Goal: Navigation & Orientation: Understand site structure

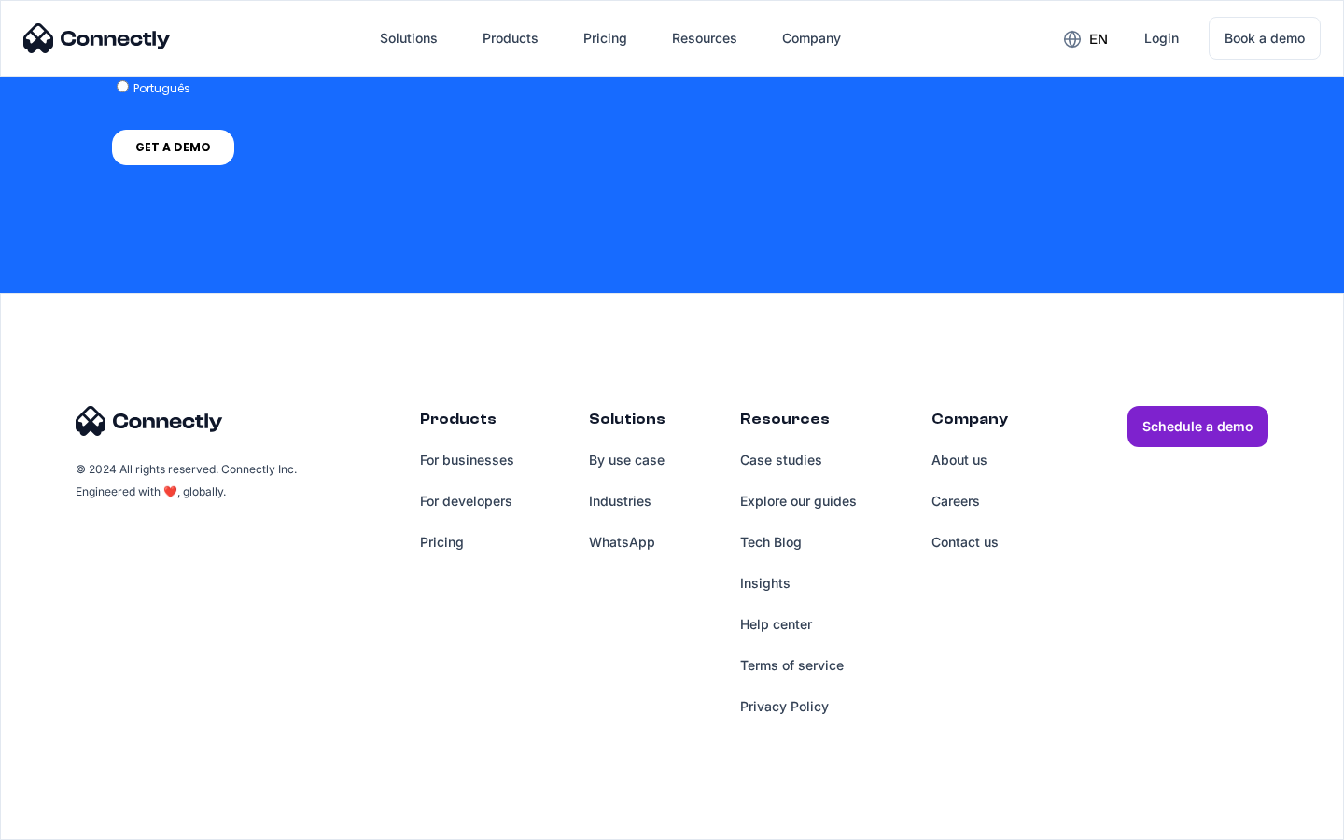
scroll to position [5427, 0]
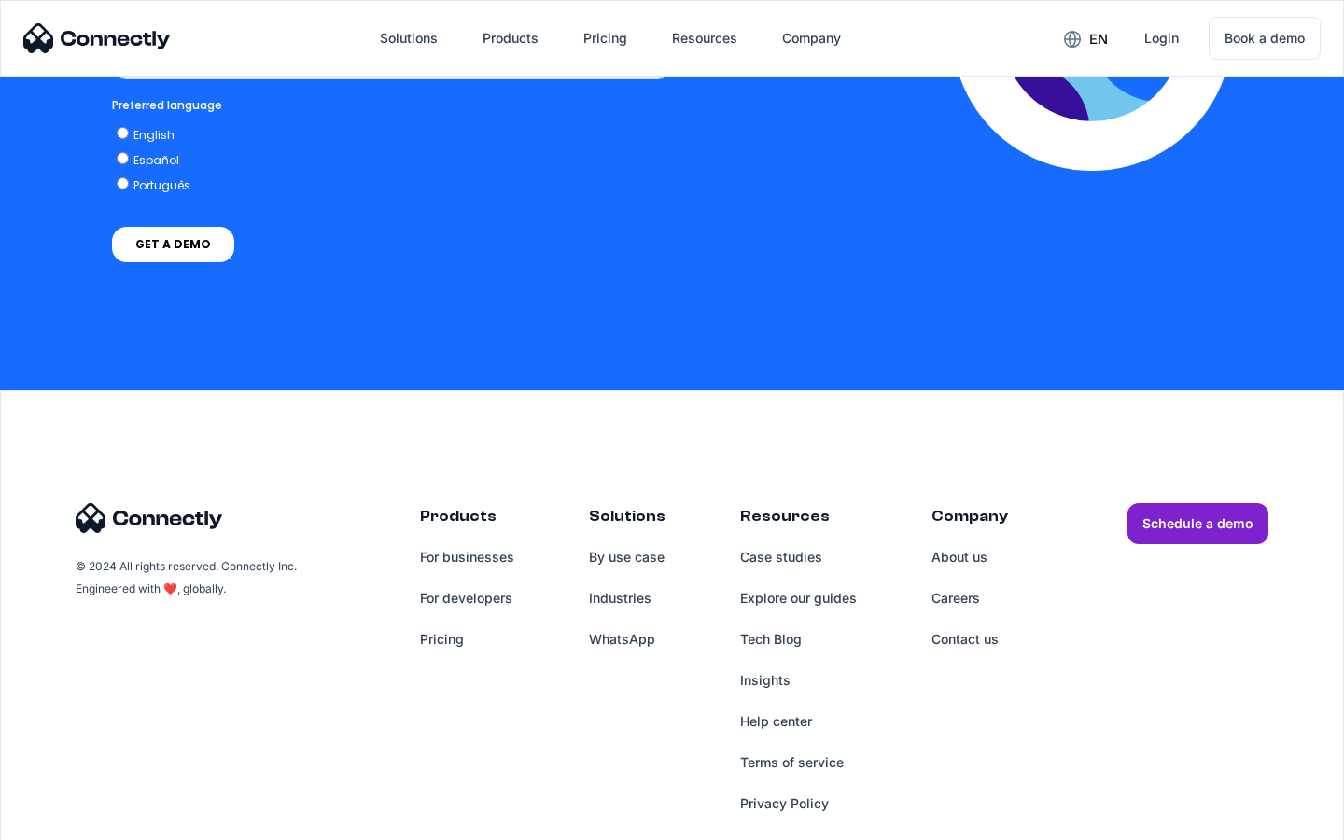
scroll to position [4101, 0]
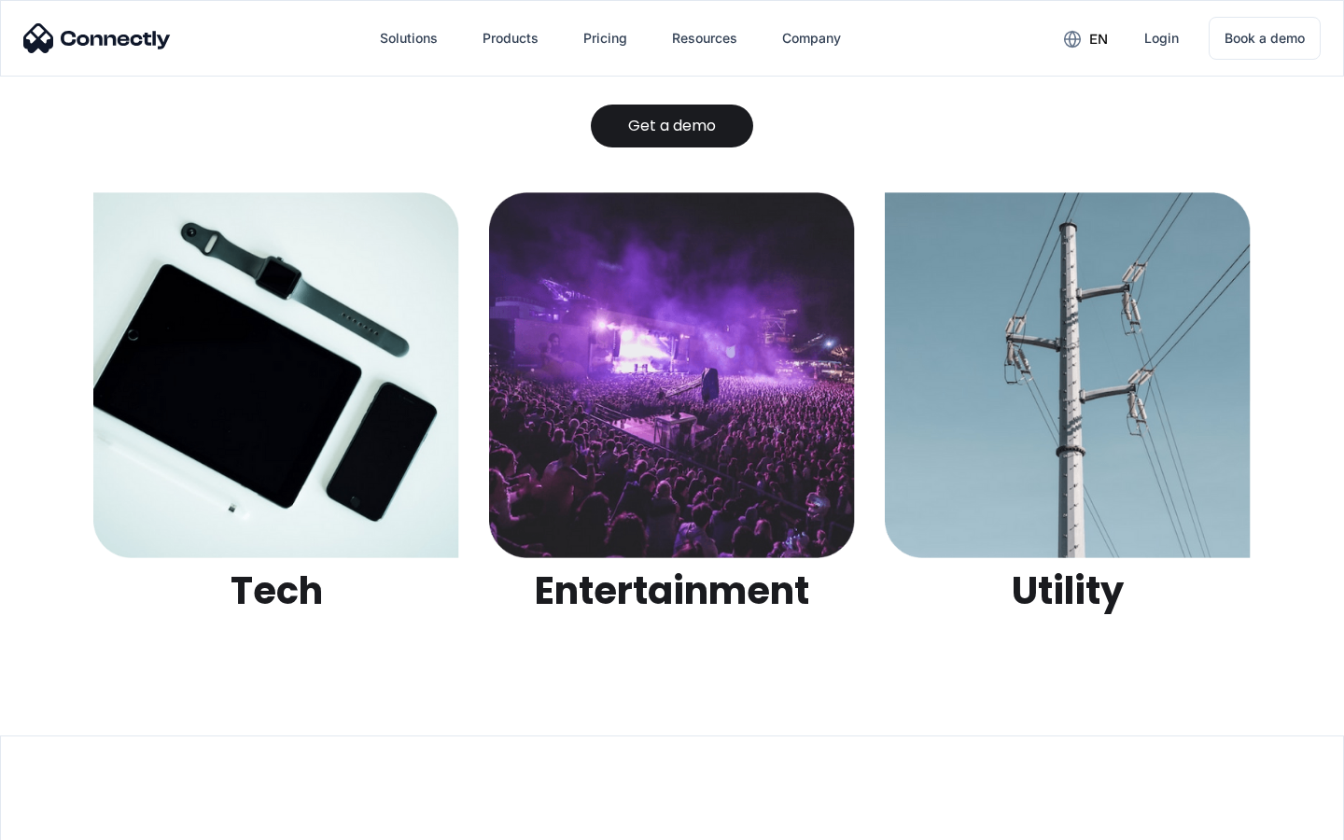
scroll to position [5889, 0]
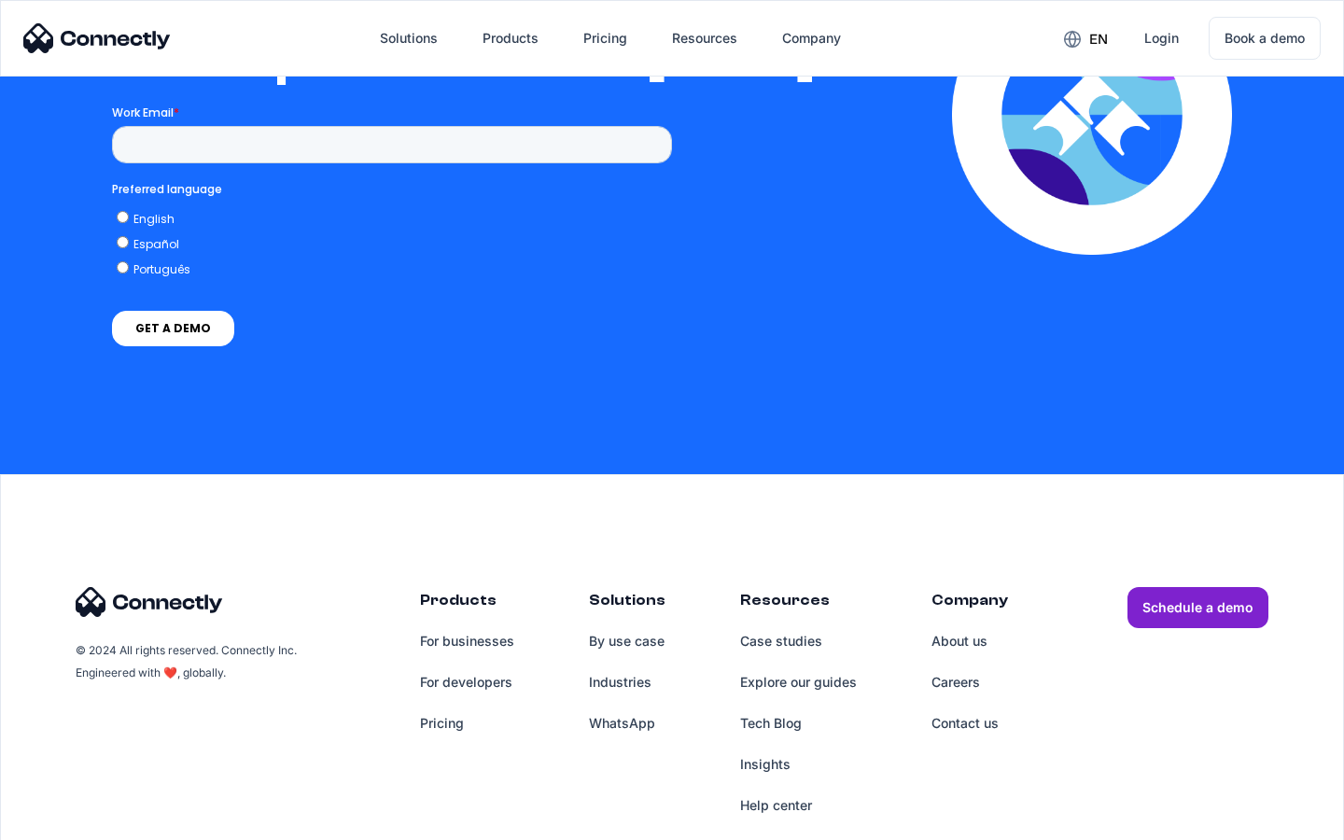
scroll to position [4081, 0]
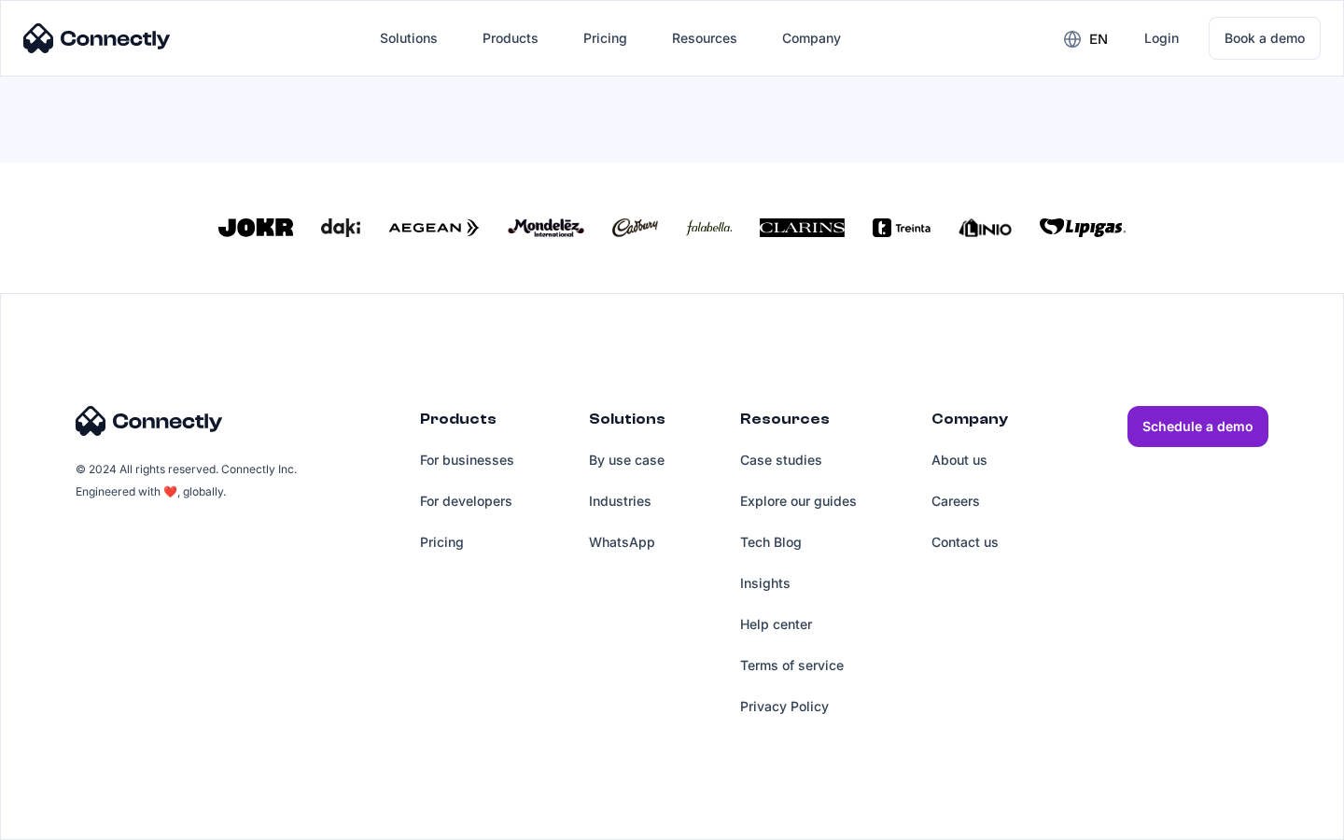
scroll to position [823, 0]
